Goal: Task Accomplishment & Management: Manage account settings

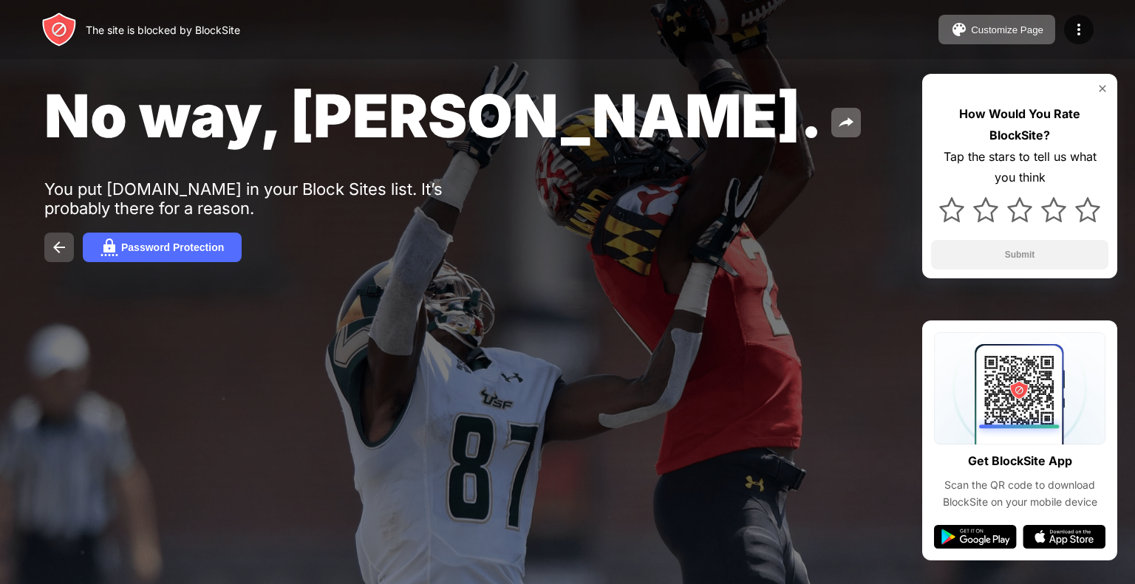
click at [56, 253] on img at bounding box center [59, 248] width 18 height 18
click at [1103, 94] on img at bounding box center [1102, 89] width 12 height 12
